Goal: Task Accomplishment & Management: Manage account settings

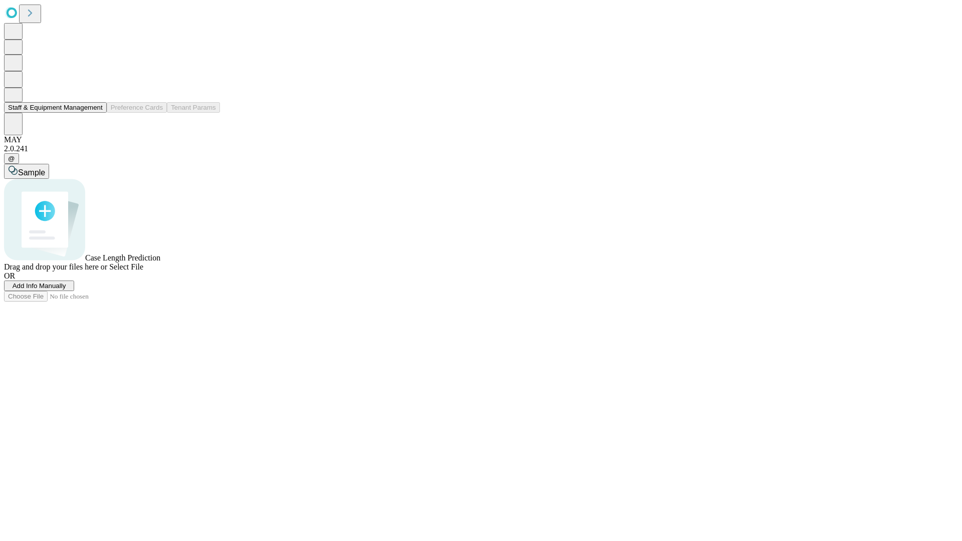
click at [96, 113] on button "Staff & Equipment Management" at bounding box center [55, 107] width 103 height 11
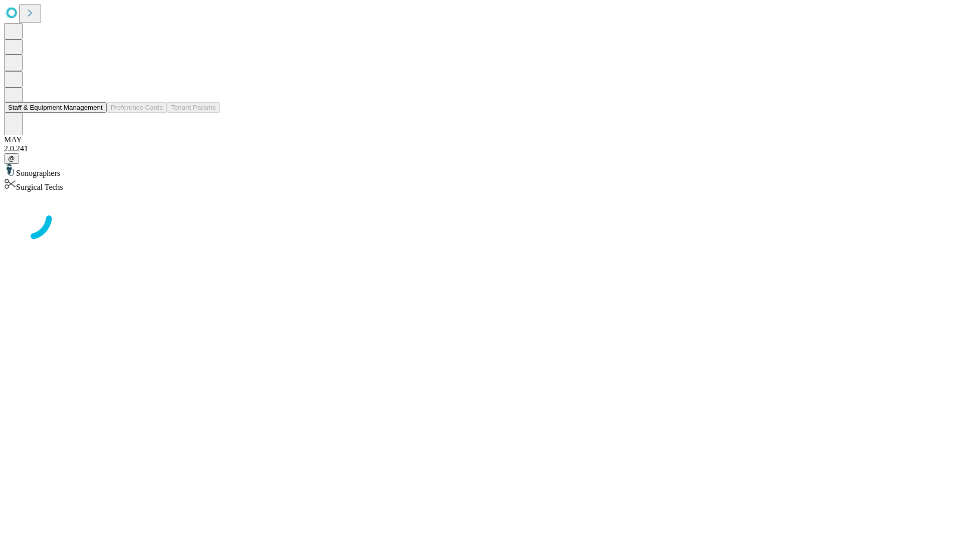
click at [96, 113] on button "Staff & Equipment Management" at bounding box center [55, 107] width 103 height 11
